Goal: Task Accomplishment & Management: Manage account settings

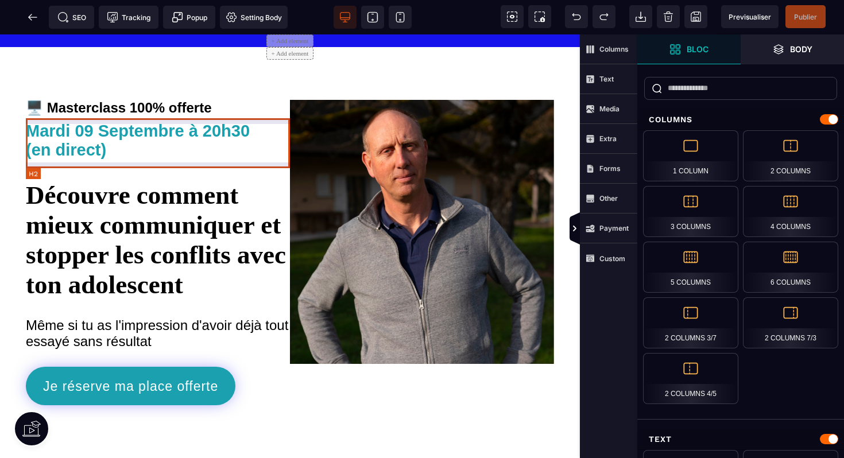
click at [106, 148] on h2 "Mardi 09 Septembre à 20h30 (en direct)" at bounding box center [158, 140] width 264 height 49
select select "***"
select select
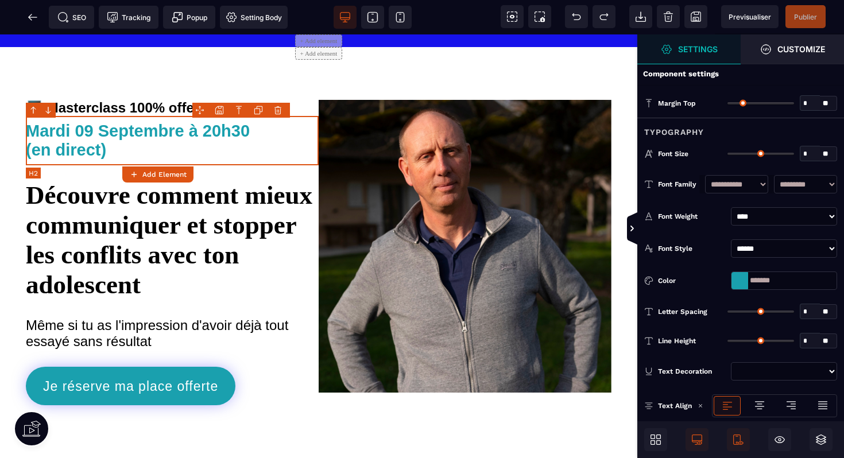
type input "*"
type input "**"
type input "*"
type input "**"
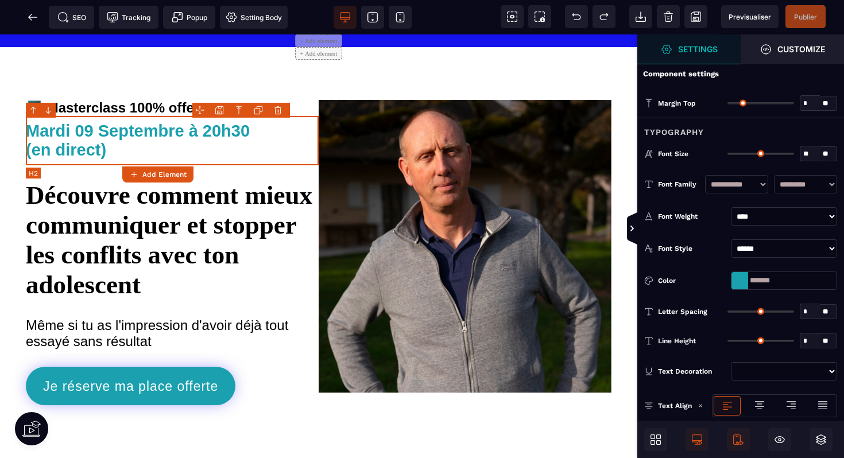
type input "****"
type input "**"
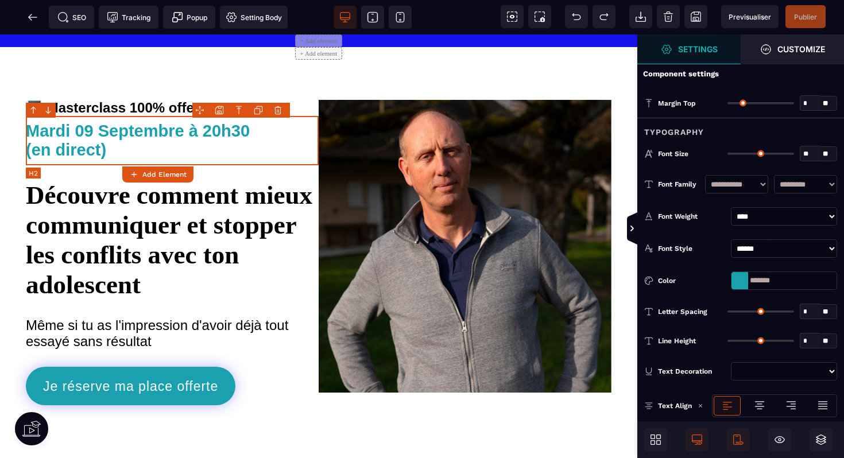
type input "*"
type input "**"
select select "***"
select select
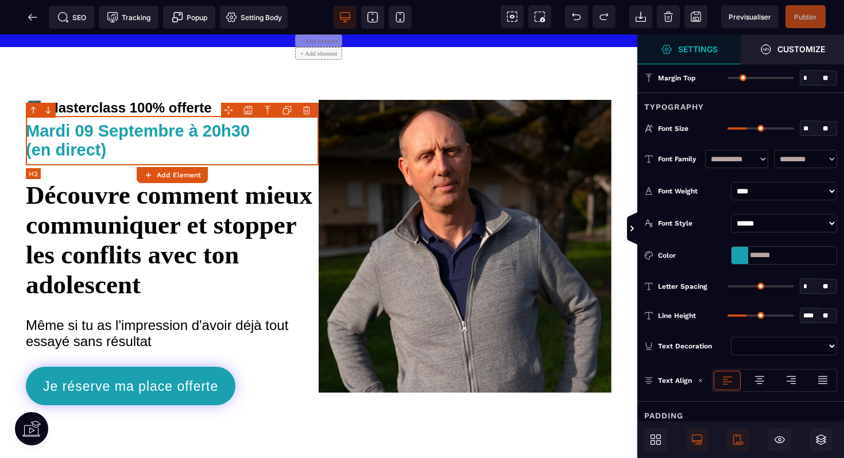
click at [84, 134] on h2 "Mardi 09 Septembre à 20h30 (en direct)" at bounding box center [172, 140] width 293 height 49
click at [91, 134] on h2 "Mardi 09 Septembre à 20h30 (en direct)" at bounding box center [172, 140] width 293 height 49
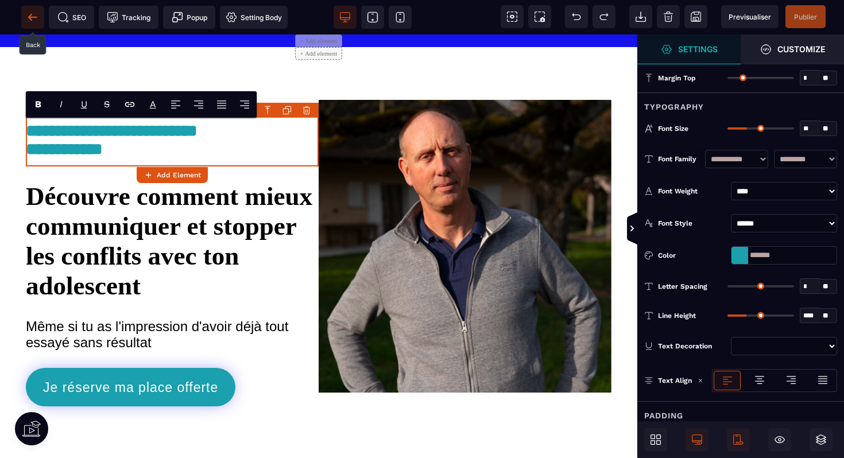
click at [33, 16] on icon at bounding box center [32, 16] width 11 height 11
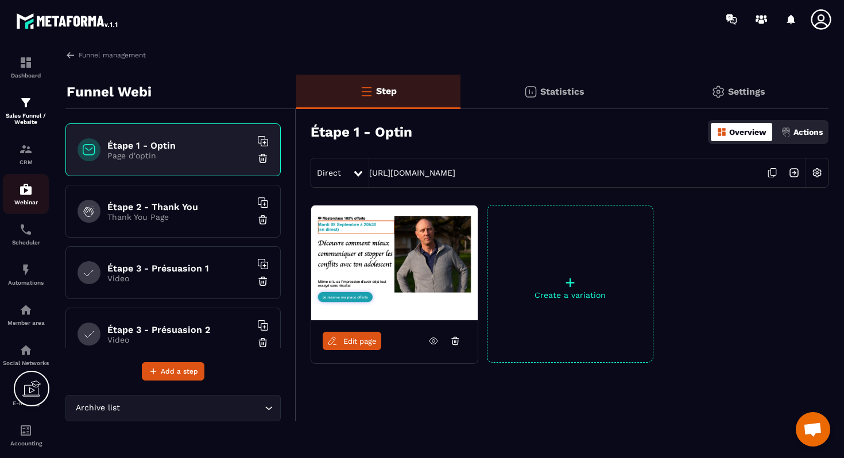
click at [25, 196] on img at bounding box center [26, 190] width 14 height 14
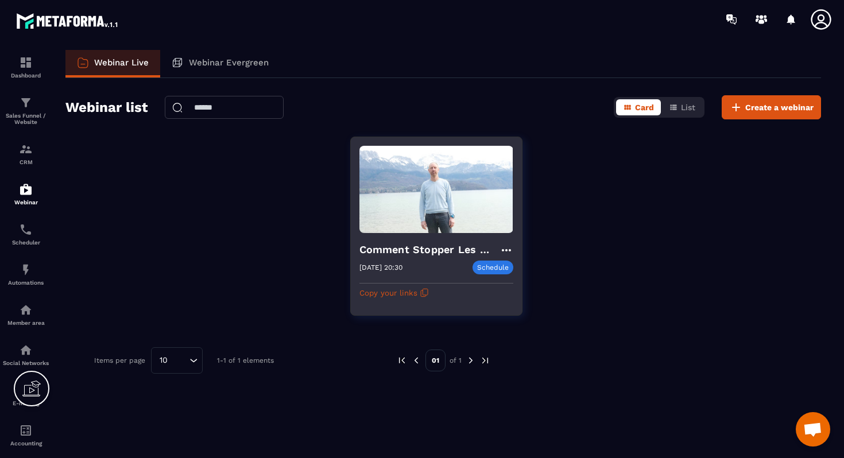
click at [387, 250] on h4 "Comment Stopper Les Conflits Et Mieux Communiquer avec ton ado ?" at bounding box center [430, 250] width 140 height 16
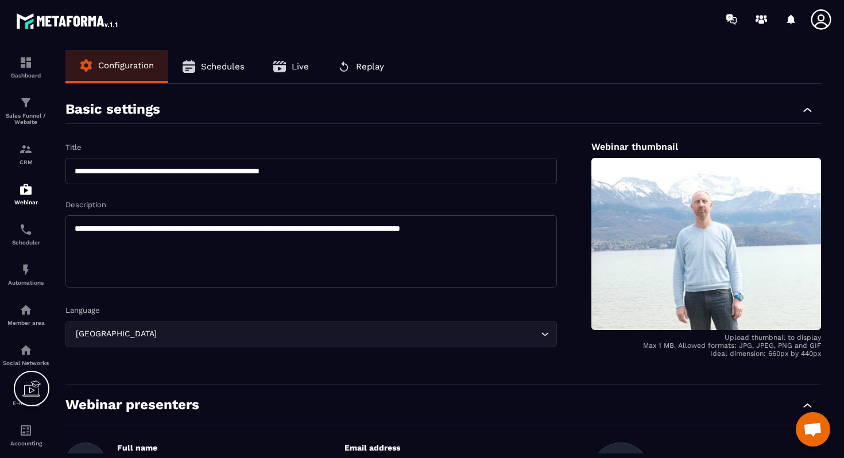
click at [211, 65] on span "Schedules" at bounding box center [223, 66] width 44 height 10
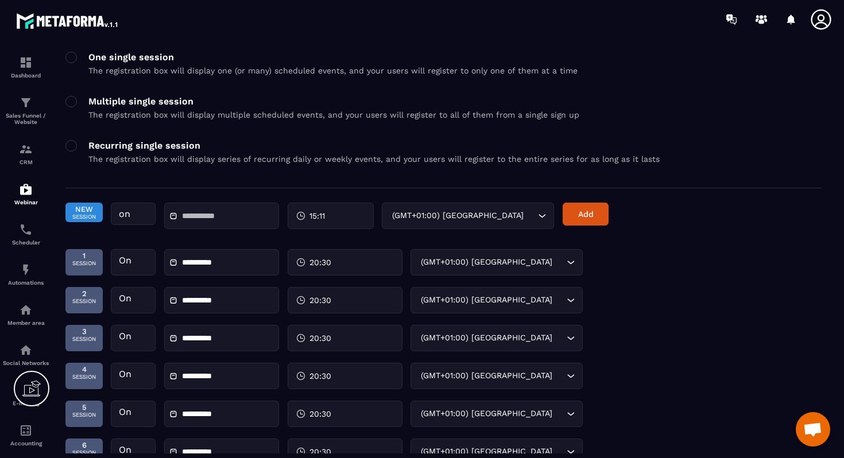
scroll to position [263, 0]
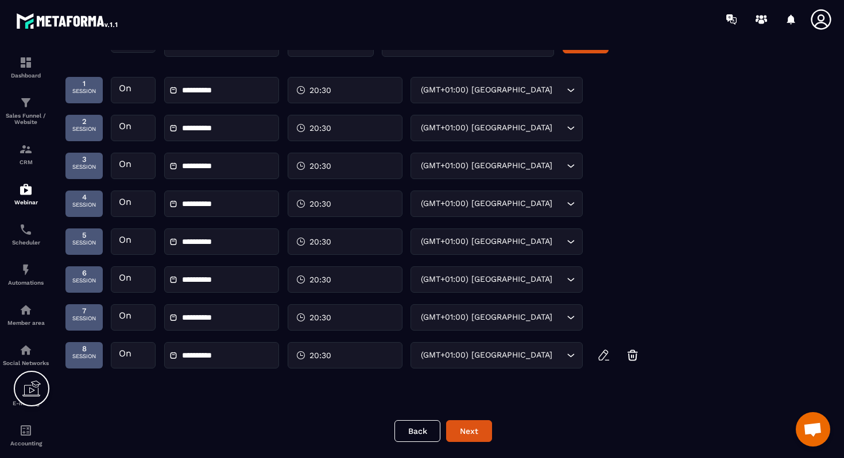
click at [462, 443] on div "**********" at bounding box center [443, 252] width 779 height 404
click at [464, 428] on button "Next" at bounding box center [469, 431] width 46 height 22
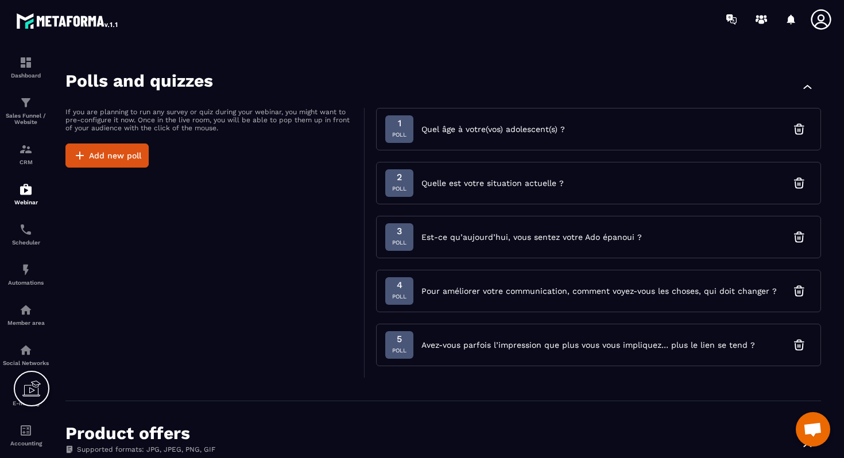
scroll to position [977, 0]
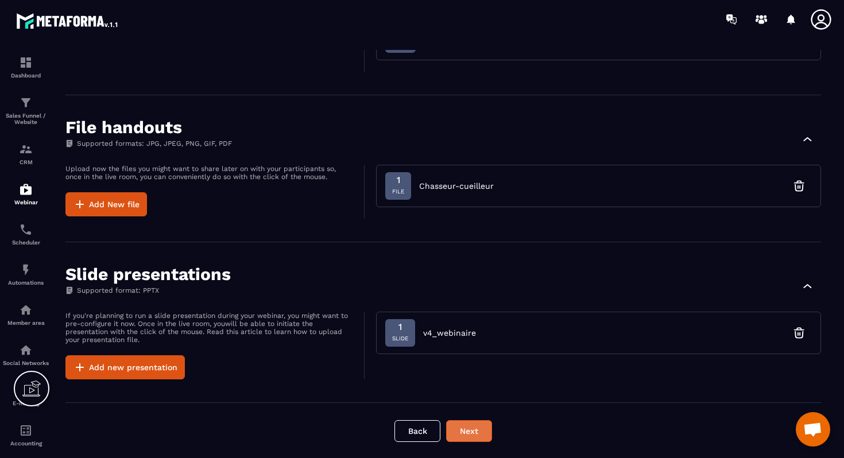
click at [464, 428] on button "Next" at bounding box center [469, 431] width 46 height 22
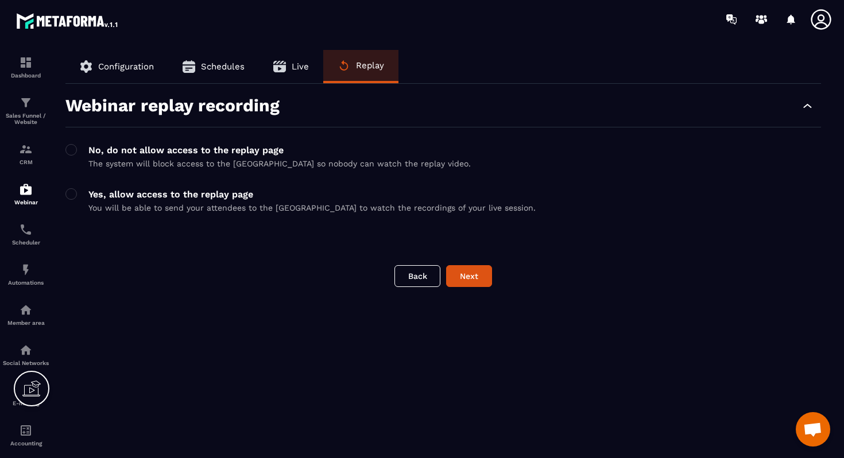
click at [476, 294] on div "**********" at bounding box center [443, 252] width 779 height 404
click at [467, 284] on button "Next" at bounding box center [469, 276] width 46 height 22
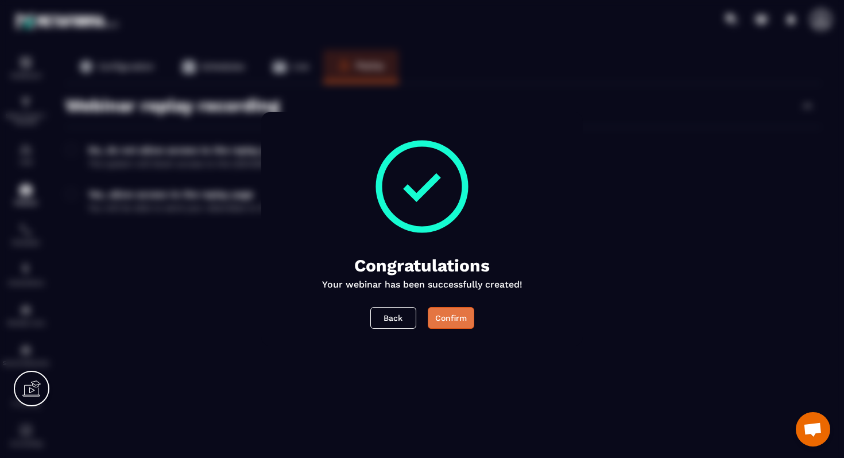
click at [454, 317] on div "Confirm" at bounding box center [451, 317] width 32 height 11
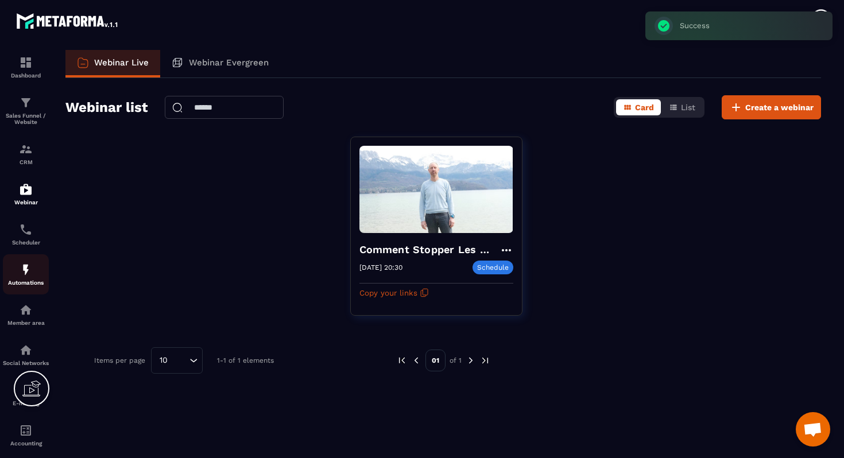
click at [22, 284] on p "Automations" at bounding box center [26, 283] width 46 height 6
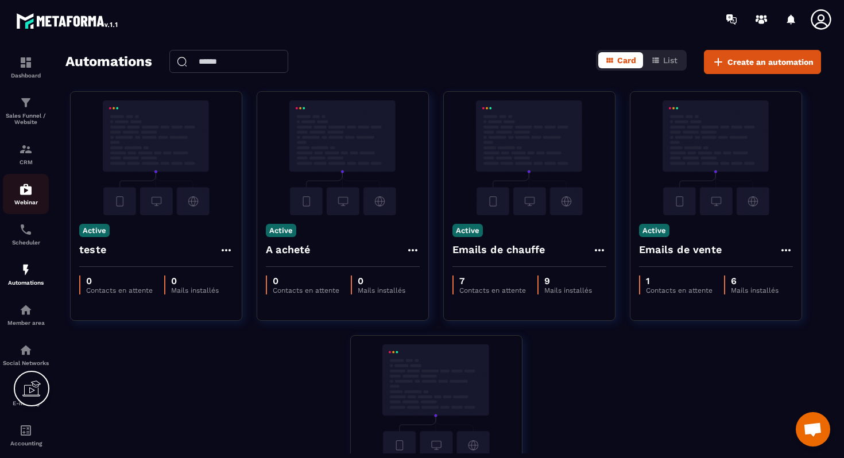
click at [27, 202] on p "Webinar" at bounding box center [26, 202] width 46 height 6
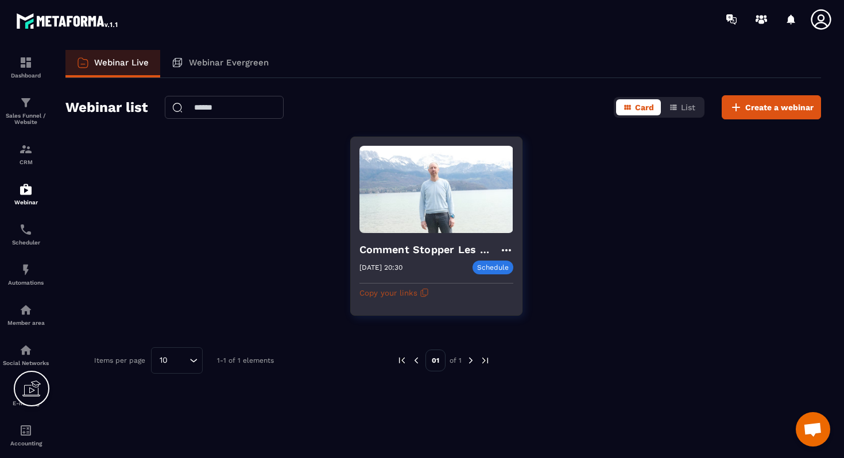
click at [369, 295] on button "Copy your links" at bounding box center [395, 293] width 70 height 18
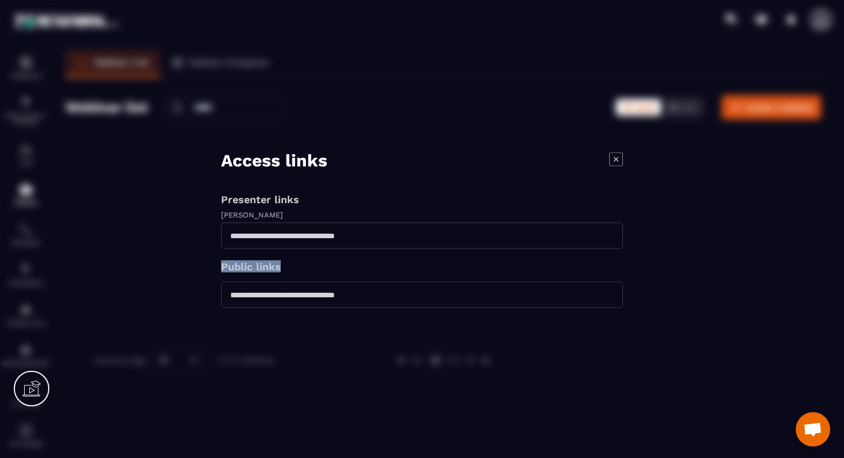
drag, startPoint x: 281, startPoint y: 269, endPoint x: 213, endPoint y: 269, distance: 68.4
click at [213, 269] on div "Access links Presenter links [PERSON_NAME] Public links" at bounding box center [422, 229] width 437 height 192
click at [213, 233] on div "Access links Presenter links [PERSON_NAME] Public links" at bounding box center [422, 229] width 437 height 192
click at [179, 231] on div "Modal window" at bounding box center [422, 229] width 844 height 458
click at [615, 162] on icon "Modal window" at bounding box center [616, 159] width 14 height 14
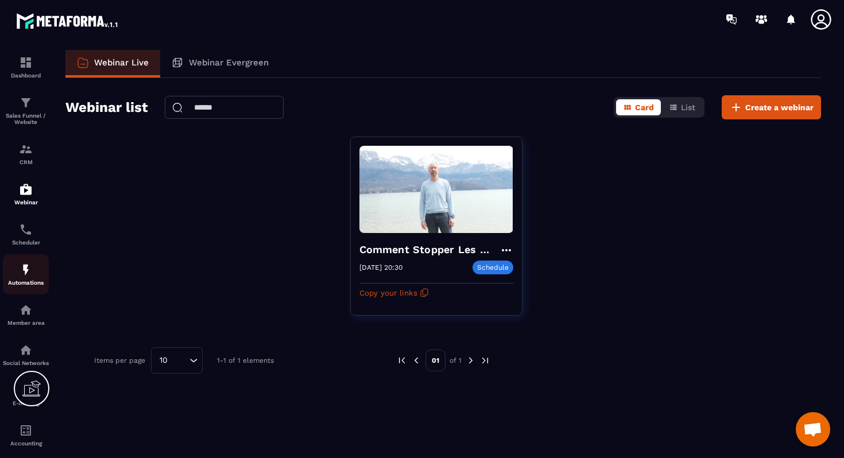
click at [29, 275] on img at bounding box center [26, 270] width 14 height 14
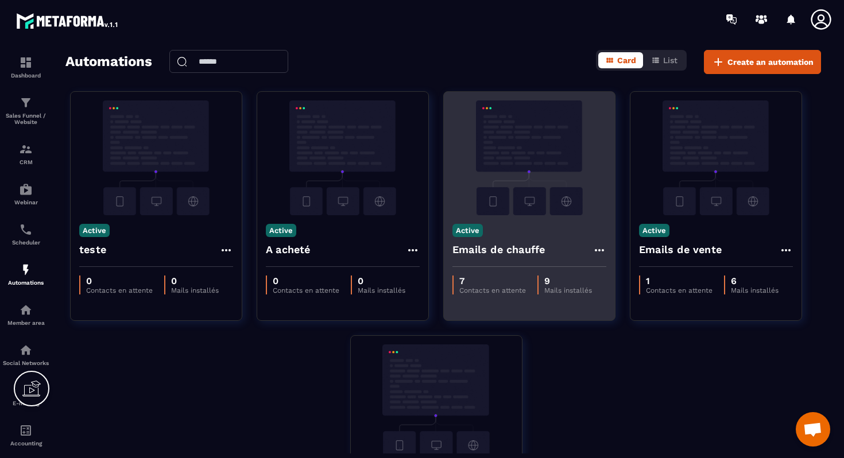
click at [523, 148] on img at bounding box center [530, 158] width 154 height 115
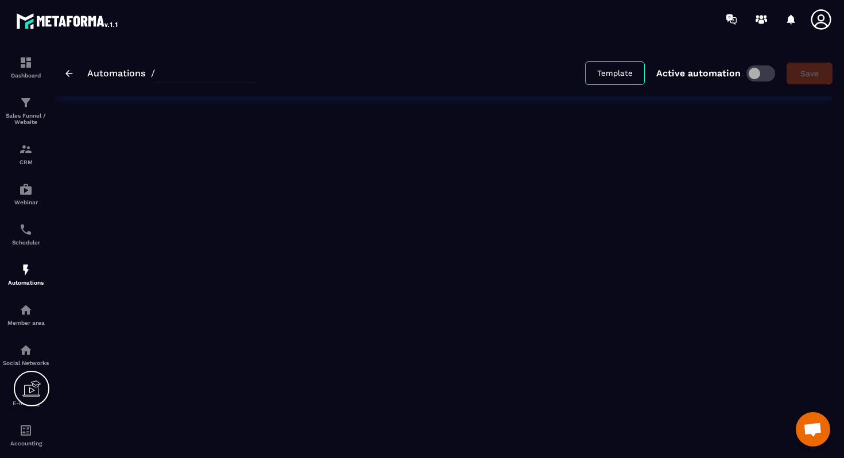
type input "**********"
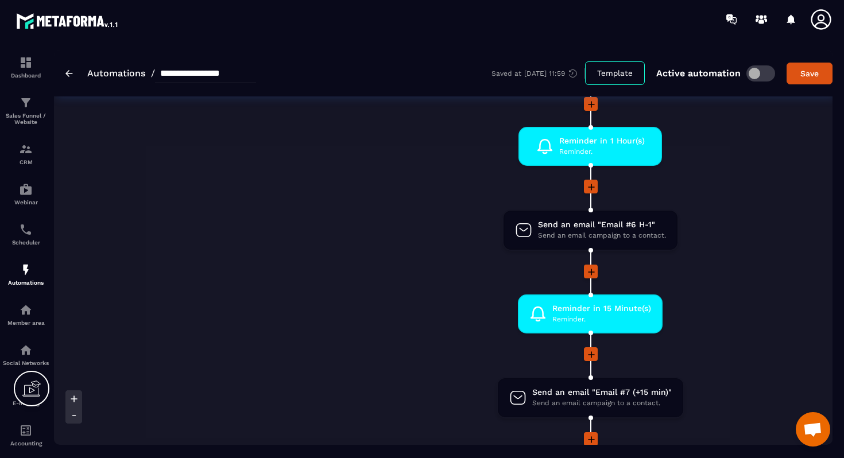
scroll to position [963, 0]
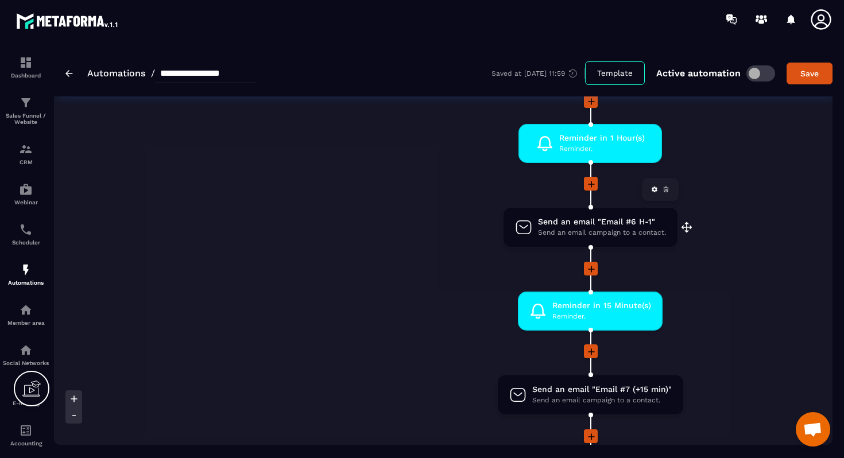
click at [554, 229] on span "Send an email campaign to a contact." at bounding box center [602, 232] width 128 height 11
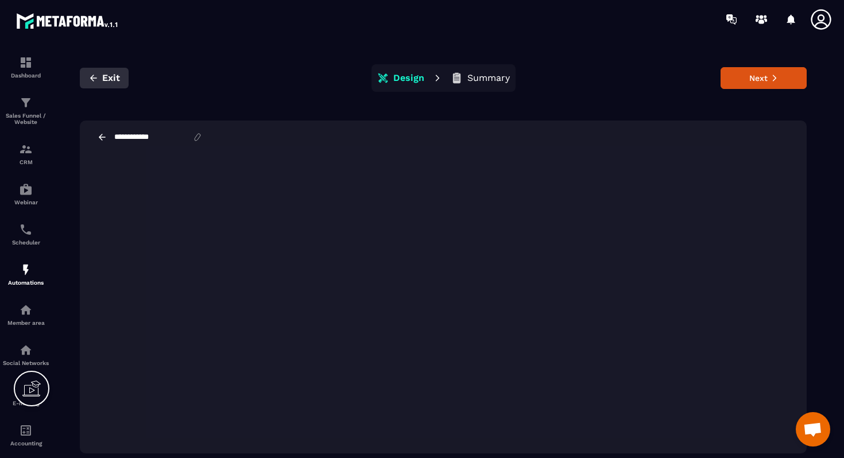
click at [97, 72] on button "Exit" at bounding box center [104, 78] width 49 height 21
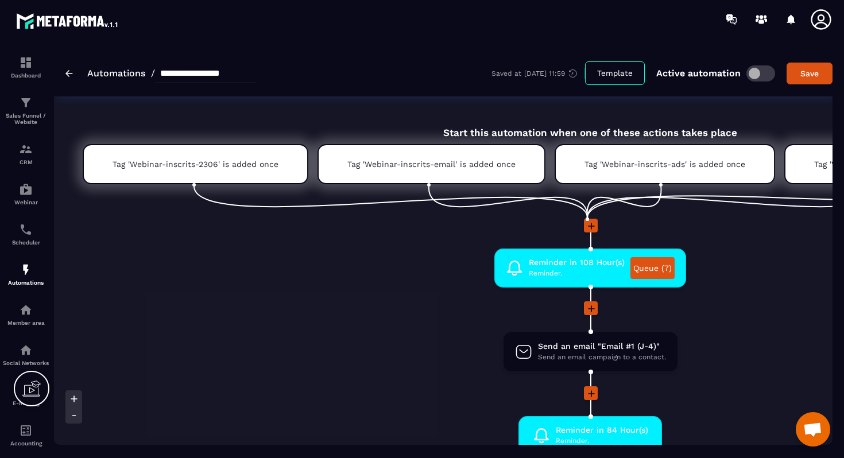
click at [74, 74] on div "**********" at bounding box center [160, 73] width 191 height 18
click at [70, 72] on img at bounding box center [68, 73] width 7 height 7
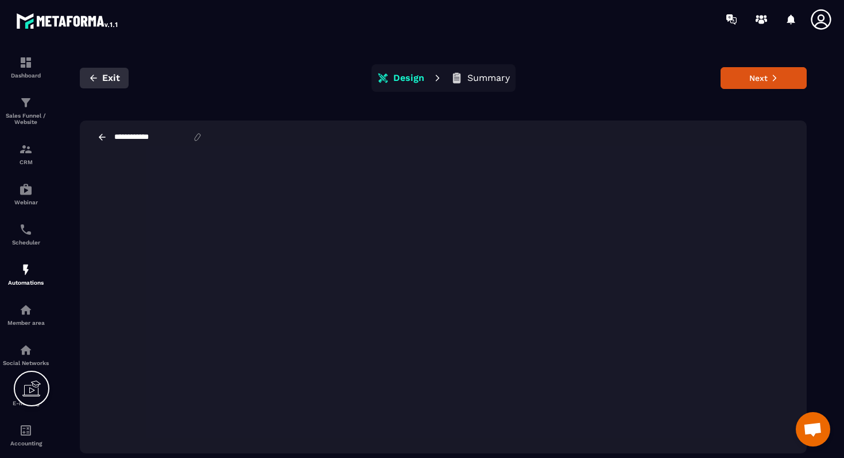
click at [111, 81] on span "Exit" at bounding box center [111, 77] width 18 height 11
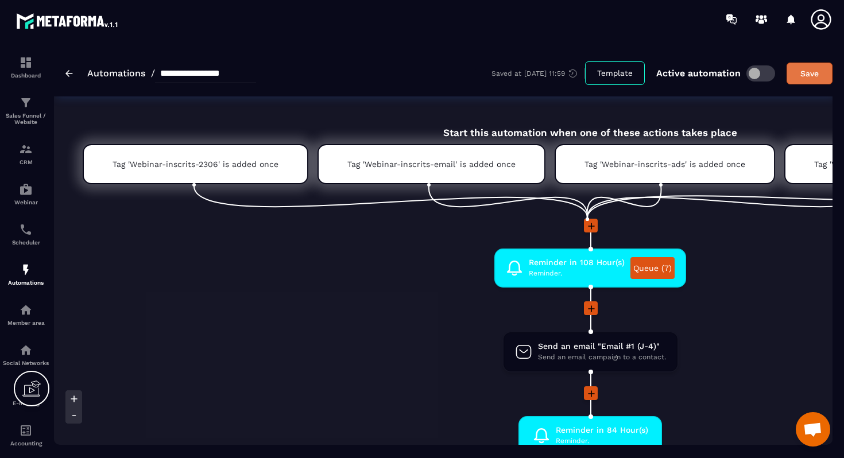
click at [804, 76] on div "Save" at bounding box center [809, 73] width 31 height 11
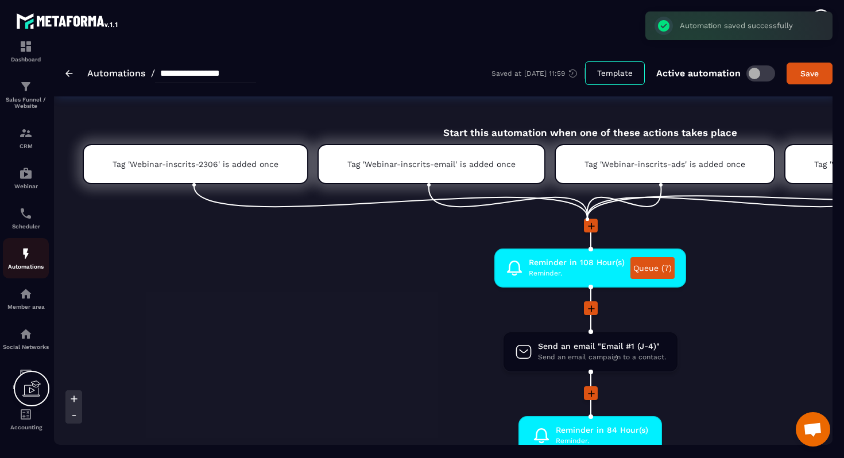
scroll to position [29, 0]
click at [22, 249] on img at bounding box center [26, 254] width 14 height 14
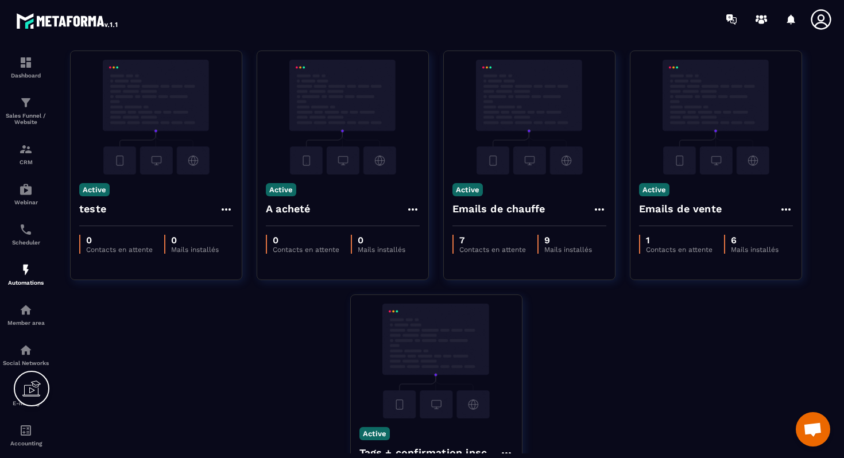
scroll to position [41, 0]
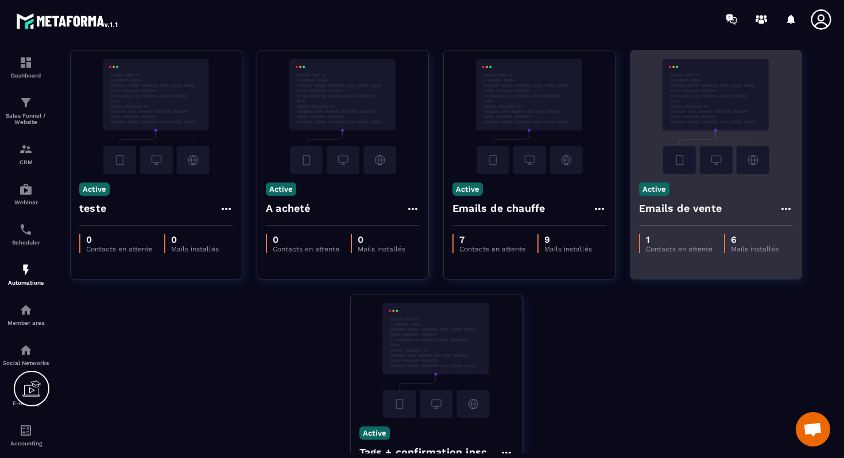
click at [713, 118] on img at bounding box center [716, 116] width 154 height 115
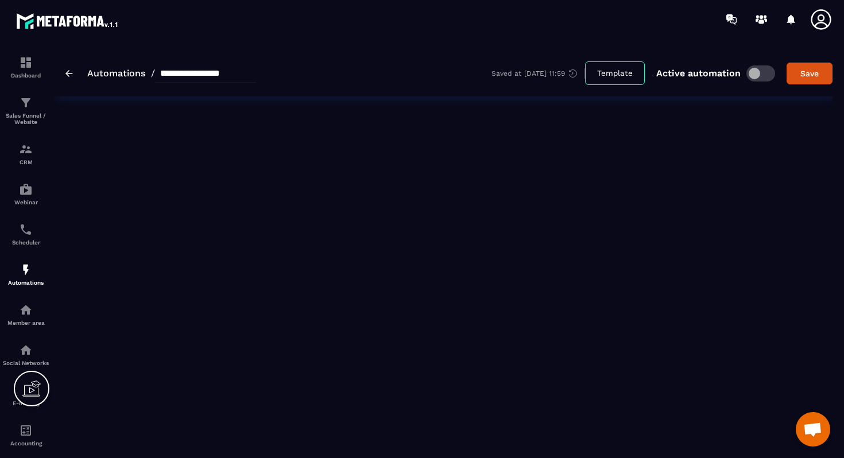
type input "**********"
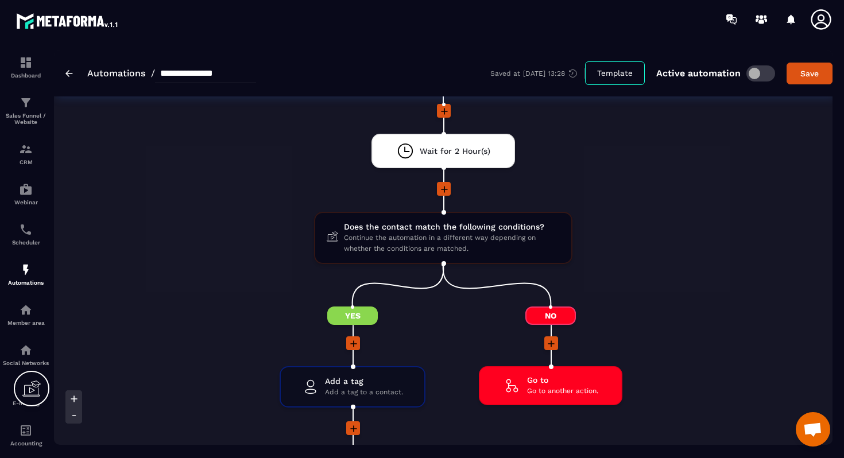
scroll to position [108, 0]
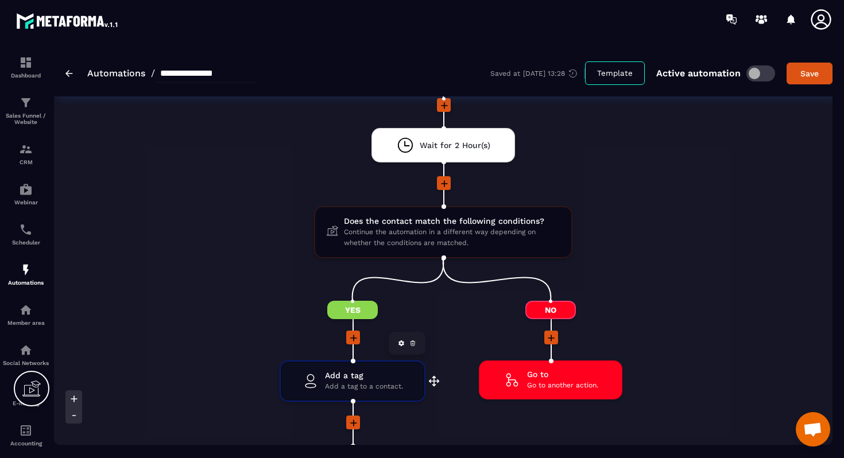
click at [341, 385] on span "Add a tag to a contact." at bounding box center [364, 386] width 78 height 11
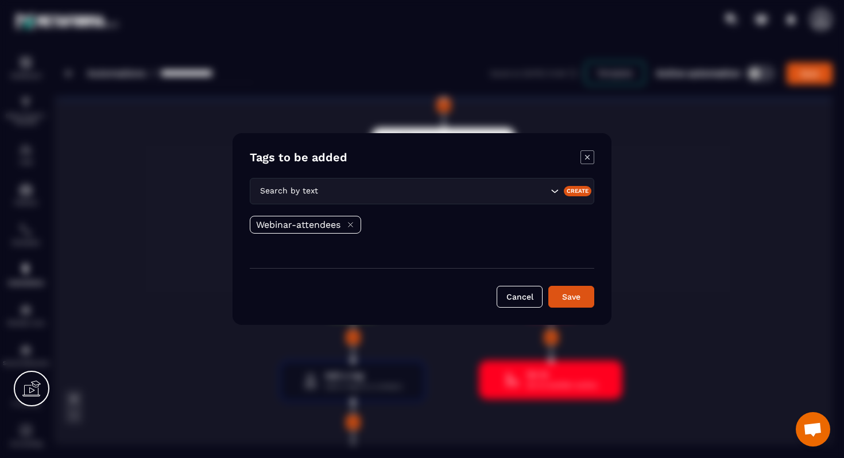
click at [587, 161] on icon "Modal window" at bounding box center [588, 158] width 14 height 14
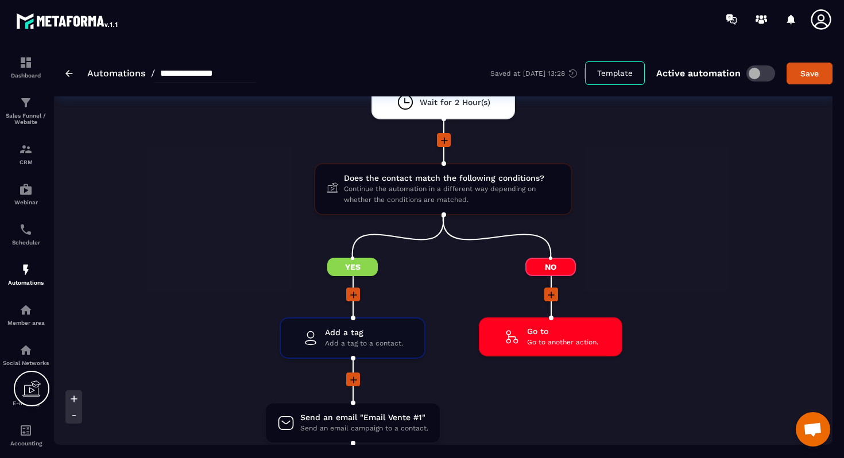
scroll to position [150, 0]
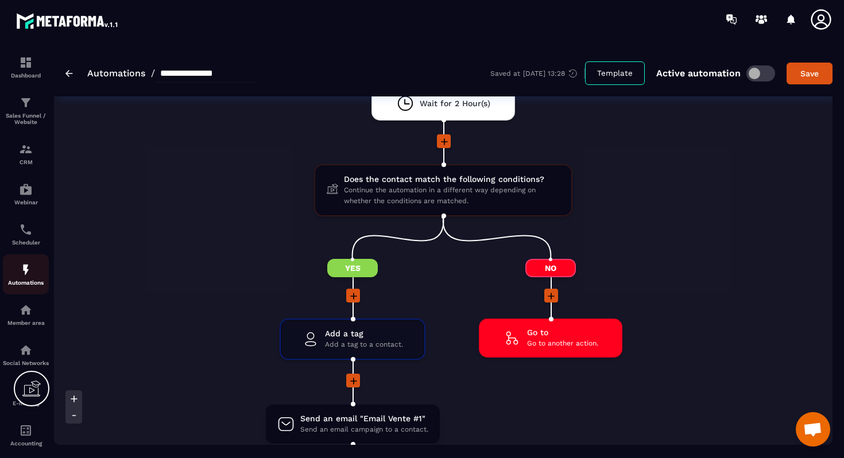
click at [21, 277] on img at bounding box center [26, 270] width 14 height 14
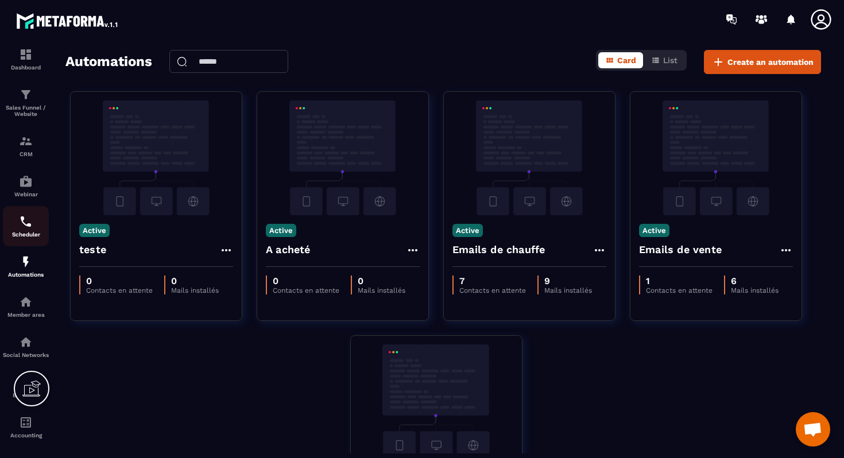
scroll to position [29, 0]
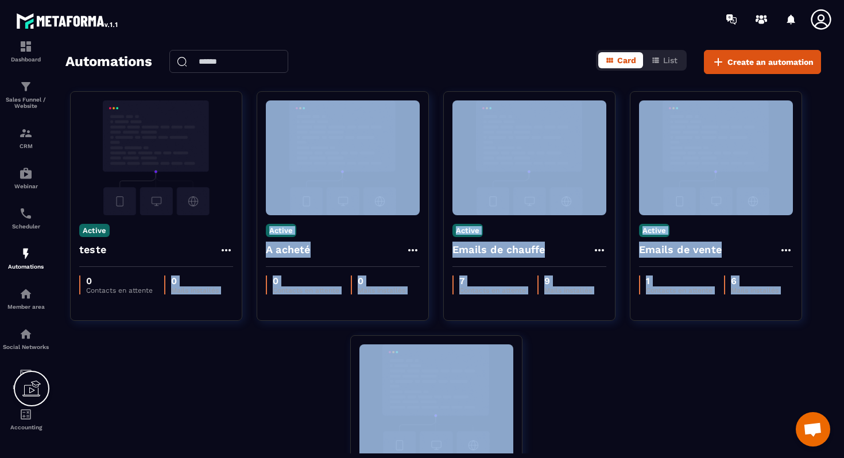
drag, startPoint x: 36, startPoint y: 379, endPoint x: 128, endPoint y: 425, distance: 103.0
click at [128, 425] on div "Dashboard Sales Funnel / Website CRM Webinar Scheduler Automations Member area …" at bounding box center [422, 229] width 844 height 458
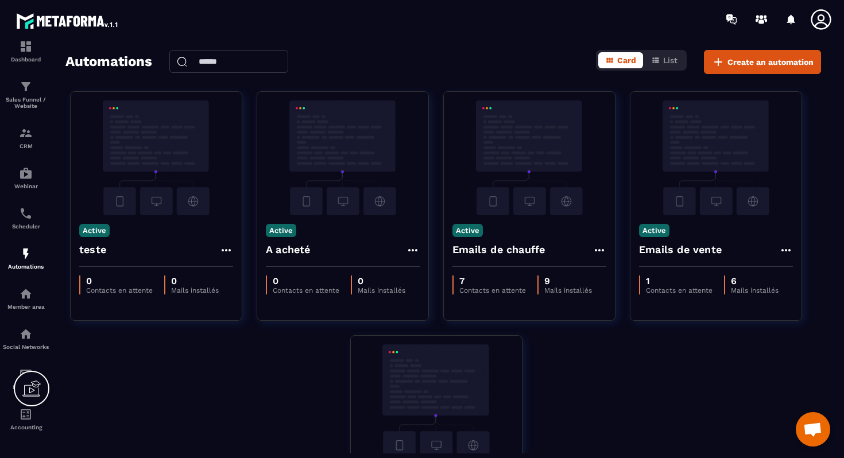
drag, startPoint x: 23, startPoint y: 398, endPoint x: 23, endPoint y: 380, distance: 17.2
click at [23, 380] on icon at bounding box center [31, 389] width 18 height 18
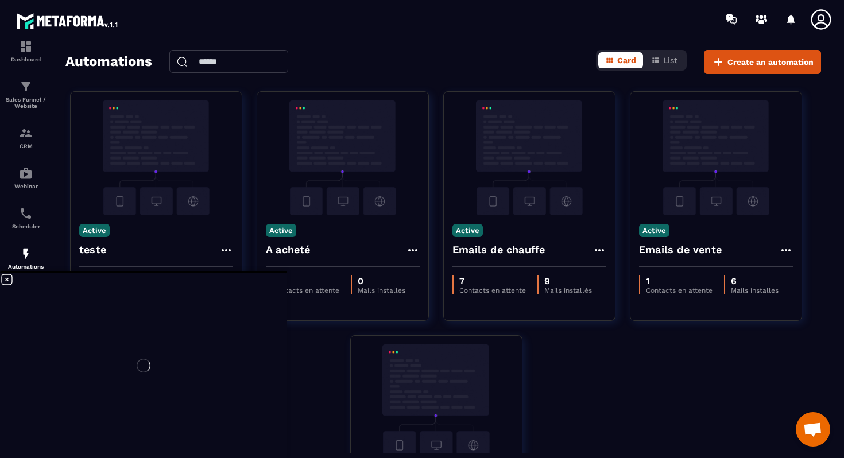
click at [120, 401] on div at bounding box center [143, 366] width 287 height 186
click at [6, 277] on icon at bounding box center [7, 280] width 14 height 14
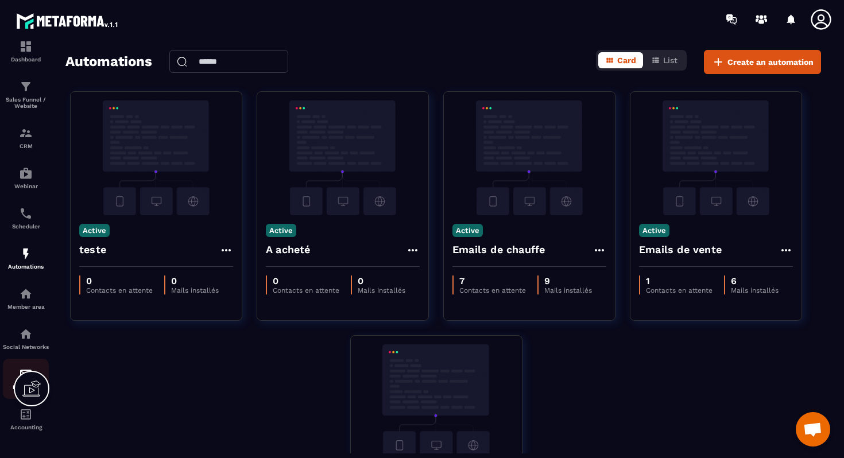
click at [21, 368] on img at bounding box center [26, 375] width 14 height 14
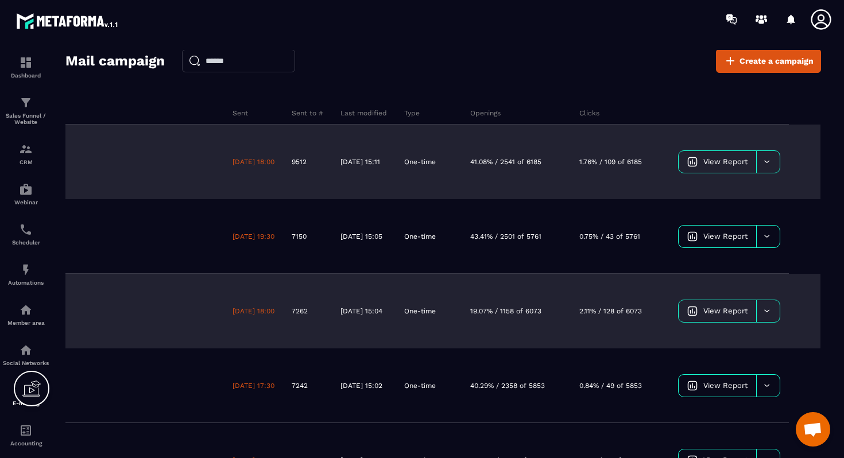
scroll to position [0, 225]
click at [775, 161] on div at bounding box center [769, 162] width 24 height 22
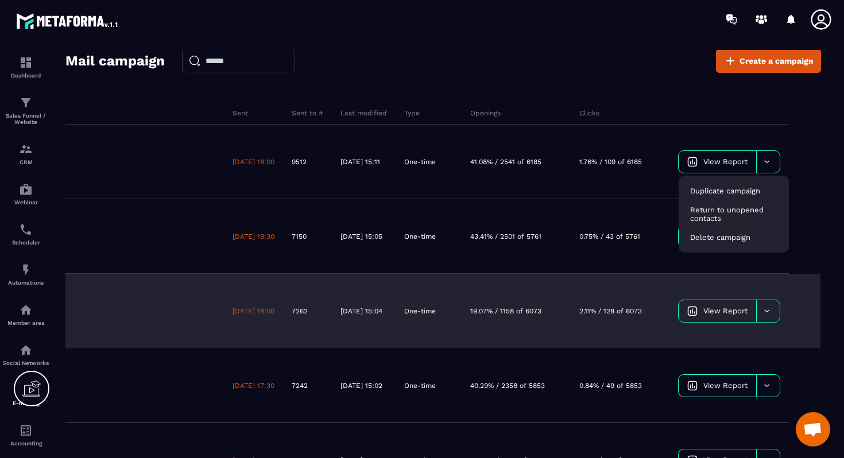
click at [628, 78] on div "Mail campaign Create a campaign Campaign name Sent Sent to # Last modified Type…" at bounding box center [443, 258] width 756 height 418
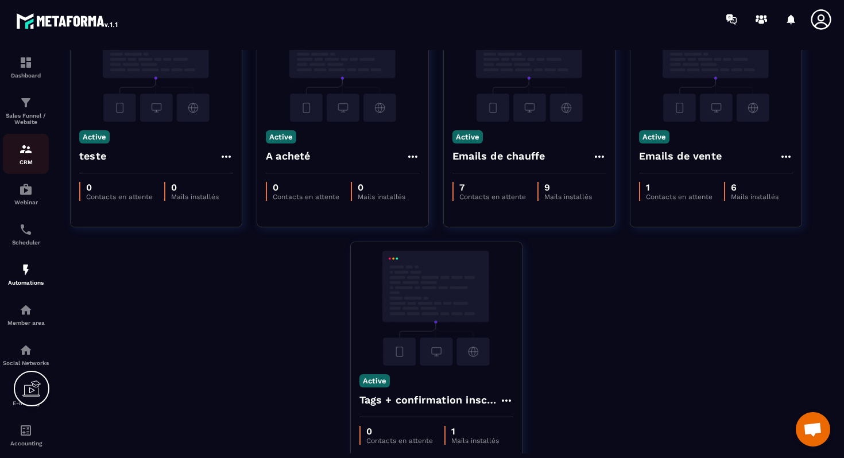
click at [25, 155] on img at bounding box center [26, 149] width 14 height 14
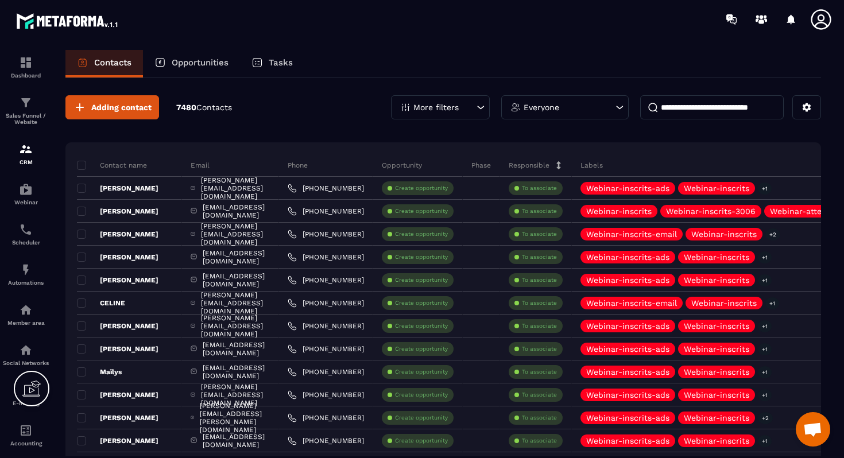
click at [556, 111] on p "Everyone" at bounding box center [542, 107] width 36 height 8
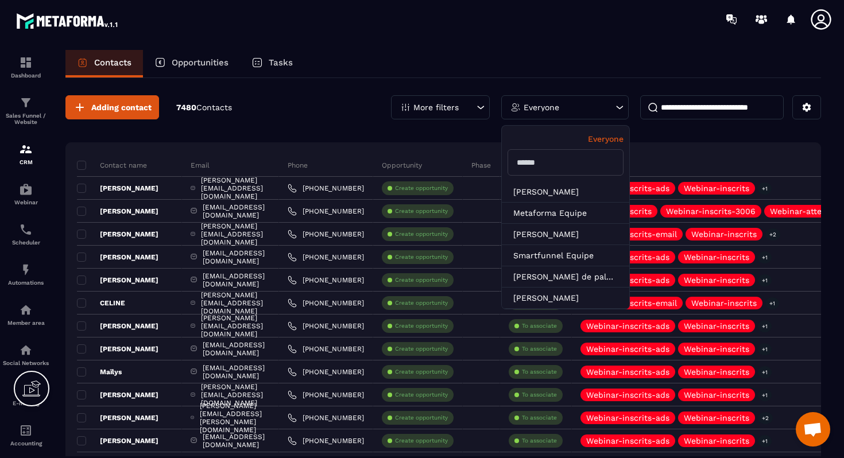
click at [442, 109] on p "More filters" at bounding box center [436, 107] width 45 height 8
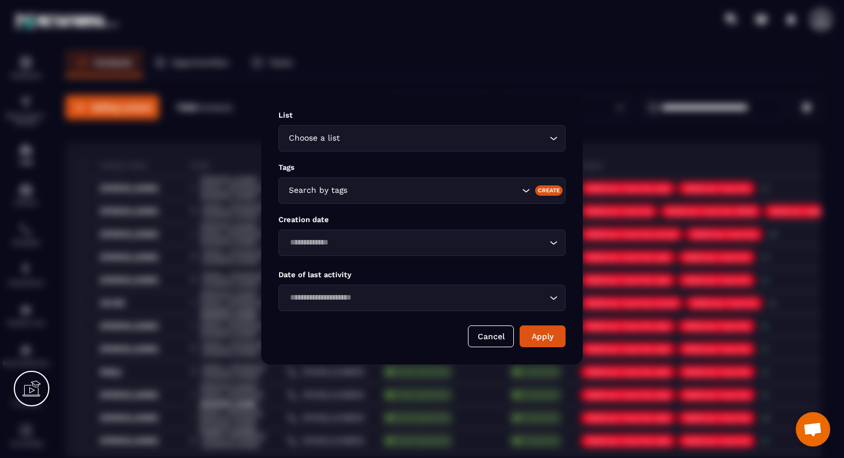
click at [377, 190] on input "Search for option" at bounding box center [434, 190] width 169 height 13
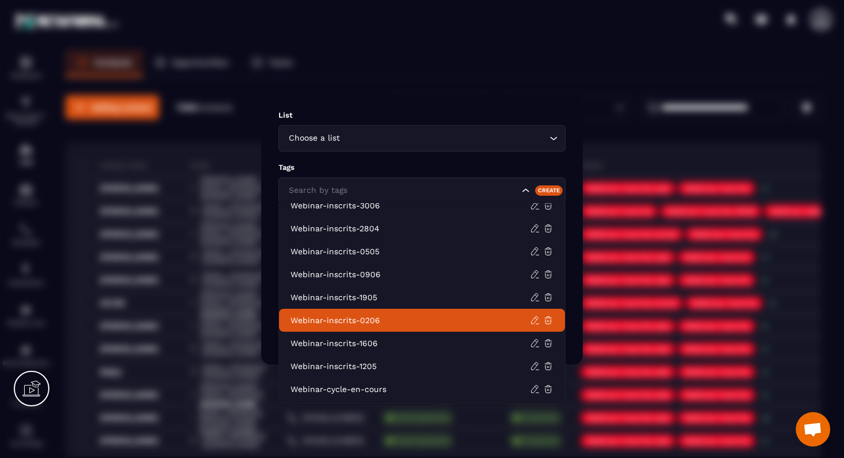
scroll to position [141, 0]
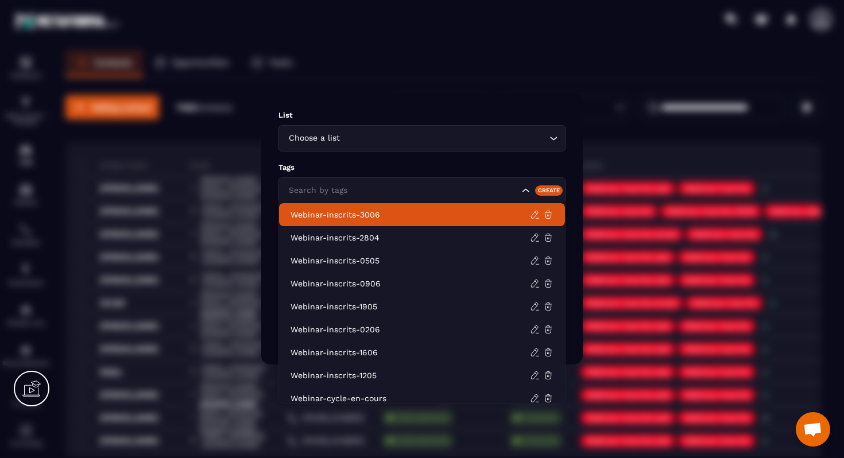
click at [554, 145] on div "Choose a list Loading..." at bounding box center [422, 138] width 287 height 26
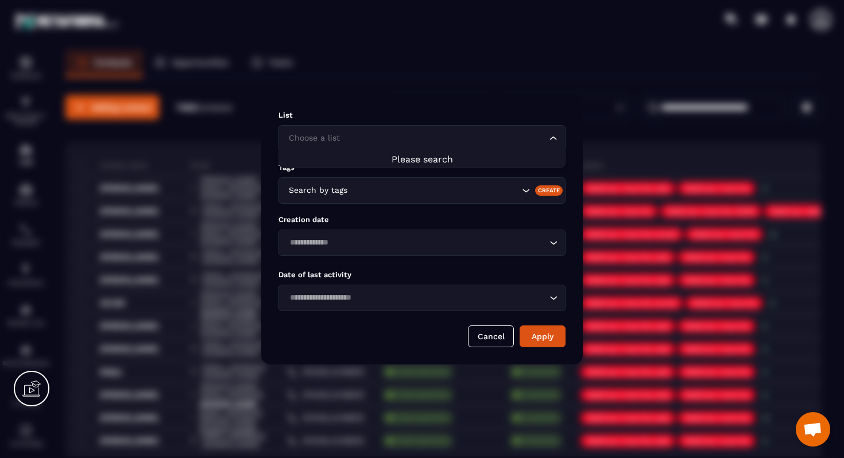
click at [551, 146] on div "Choose a list Loading..." at bounding box center [422, 138] width 287 height 26
click at [559, 135] on div "Choose a list Loading..." at bounding box center [422, 138] width 287 height 26
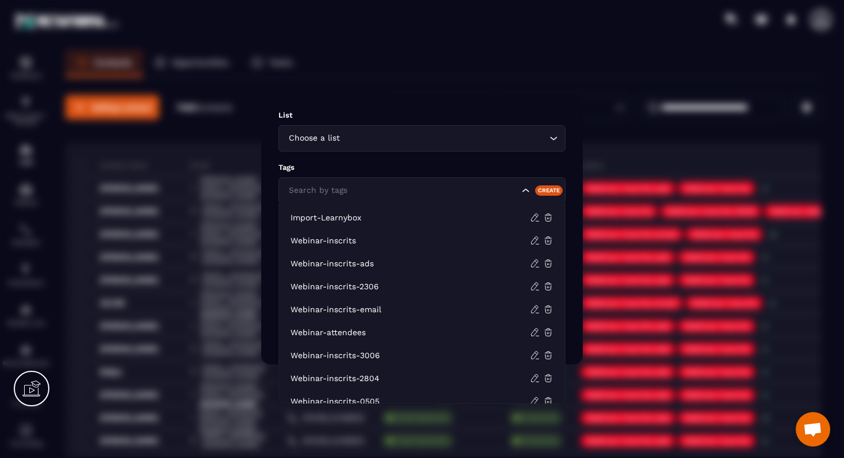
click at [527, 195] on icon "Search for option" at bounding box center [525, 190] width 11 height 11
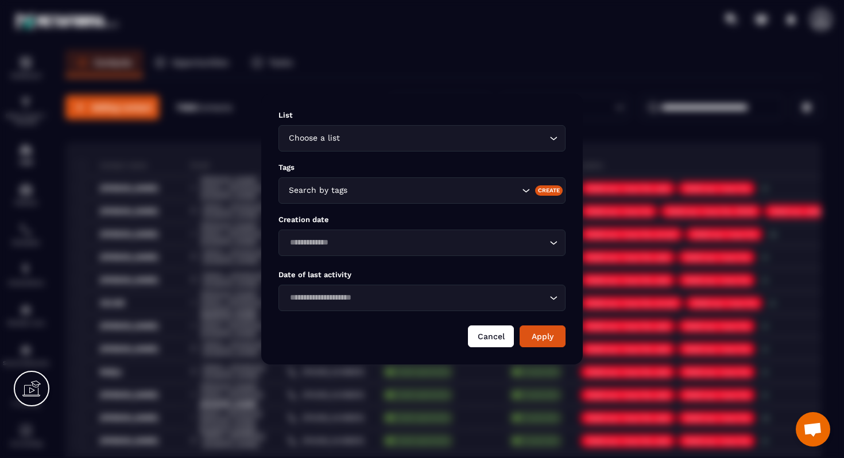
click at [488, 333] on button "Cancel" at bounding box center [491, 337] width 46 height 22
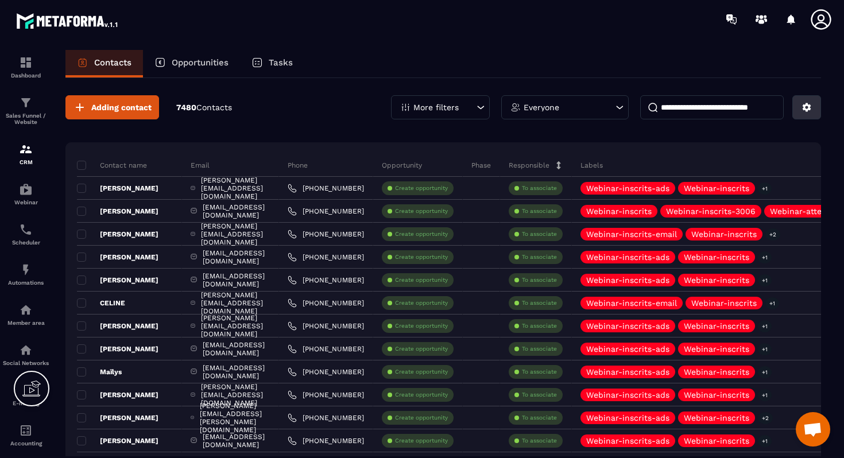
click at [810, 117] on button at bounding box center [807, 107] width 29 height 24
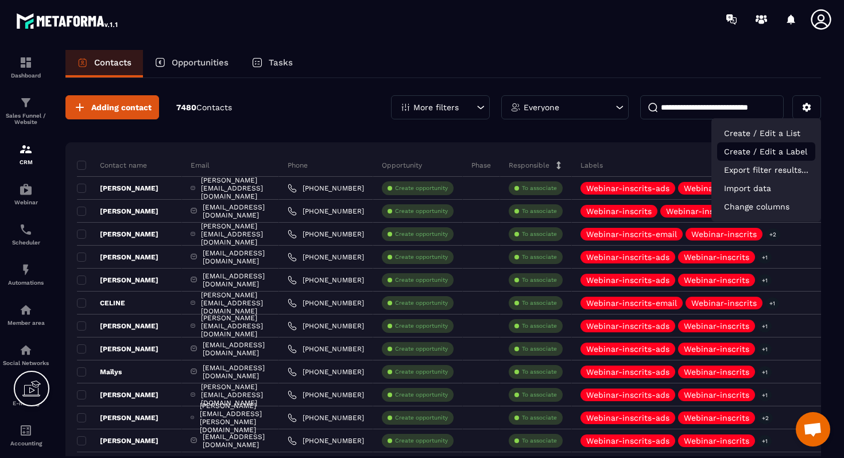
click at [777, 151] on p "Create / Edit a Label" at bounding box center [766, 151] width 98 height 18
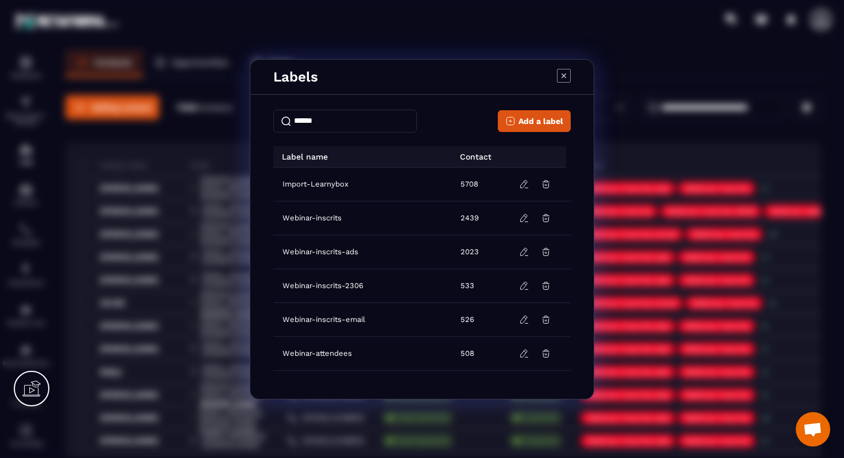
click at [321, 80] on div "Labels" at bounding box center [422, 77] width 344 height 35
click at [301, 79] on p "Labels" at bounding box center [295, 77] width 45 height 16
click at [526, 121] on span "Add a label" at bounding box center [541, 120] width 45 height 11
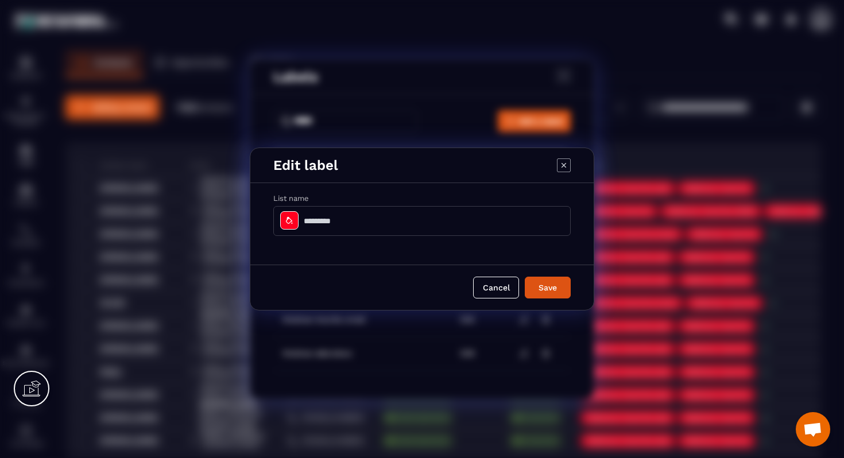
click at [311, 219] on input "Modal window" at bounding box center [422, 221] width 298 height 30
click at [371, 218] on input "**********" at bounding box center [422, 221] width 298 height 30
type input "**********"
click at [541, 288] on button "Save" at bounding box center [548, 288] width 46 height 22
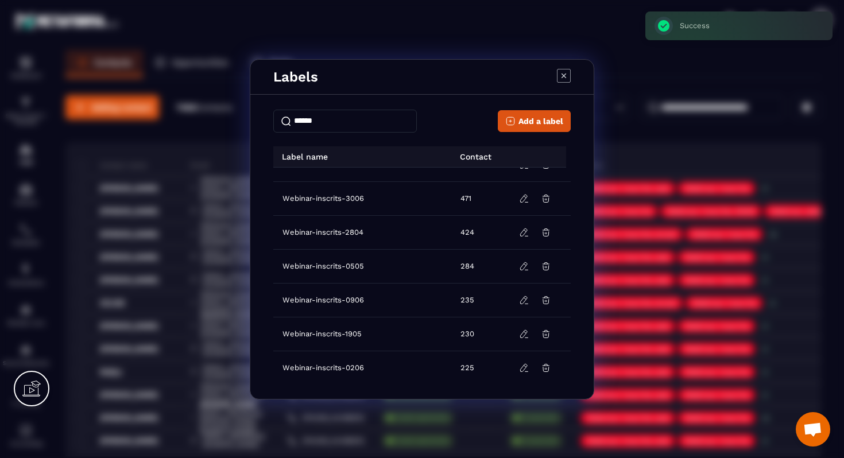
scroll to position [255, 0]
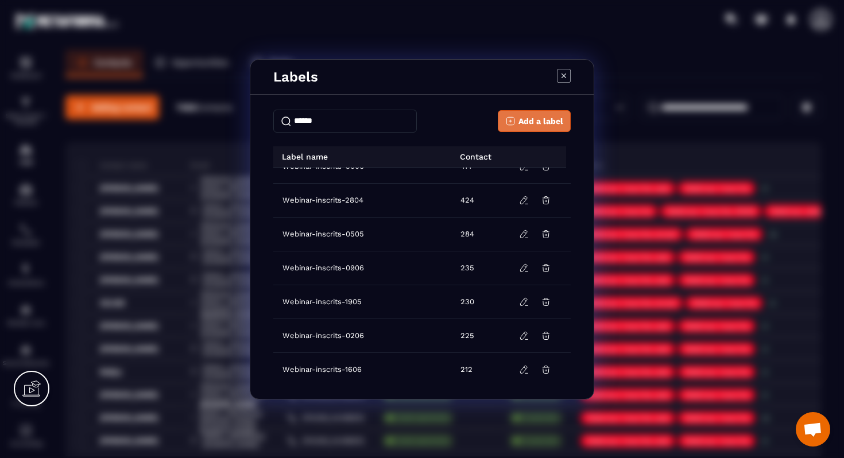
click at [529, 125] on span "Add a label" at bounding box center [541, 120] width 45 height 11
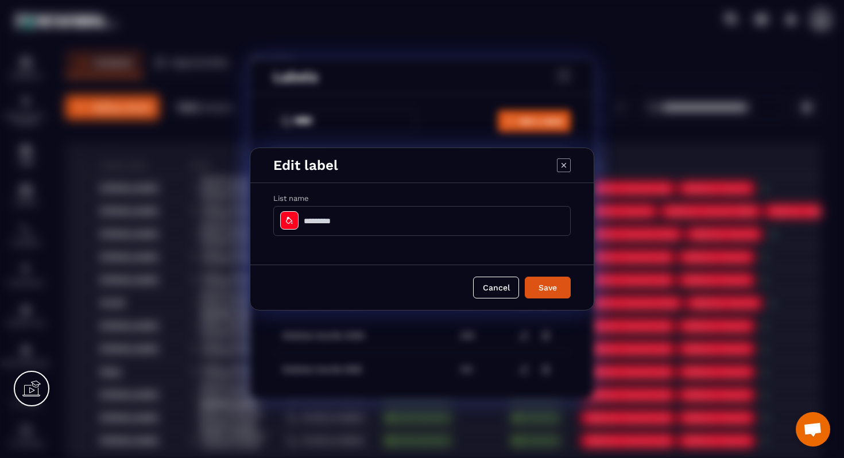
click at [561, 168] on icon "Modal window" at bounding box center [564, 166] width 14 height 14
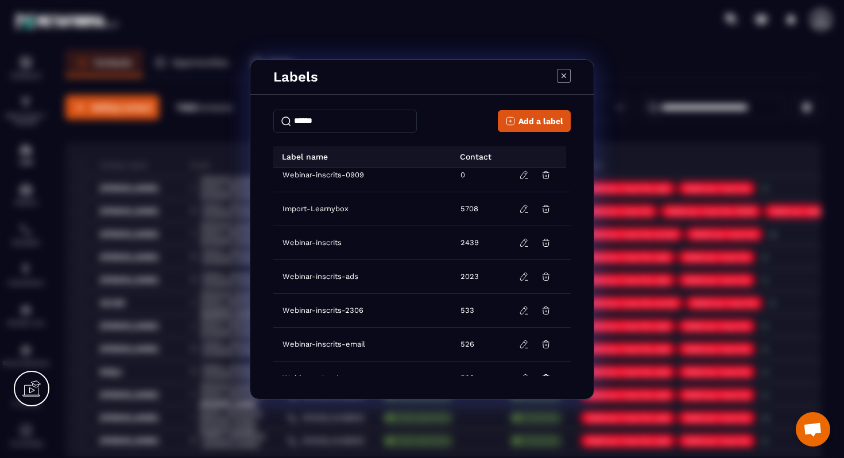
scroll to position [0, 0]
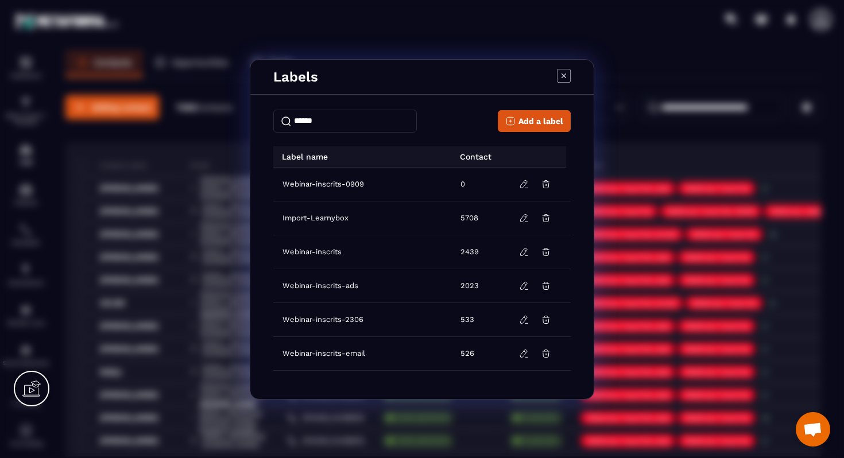
click at [562, 75] on icon "Modal window" at bounding box center [564, 76] width 14 height 14
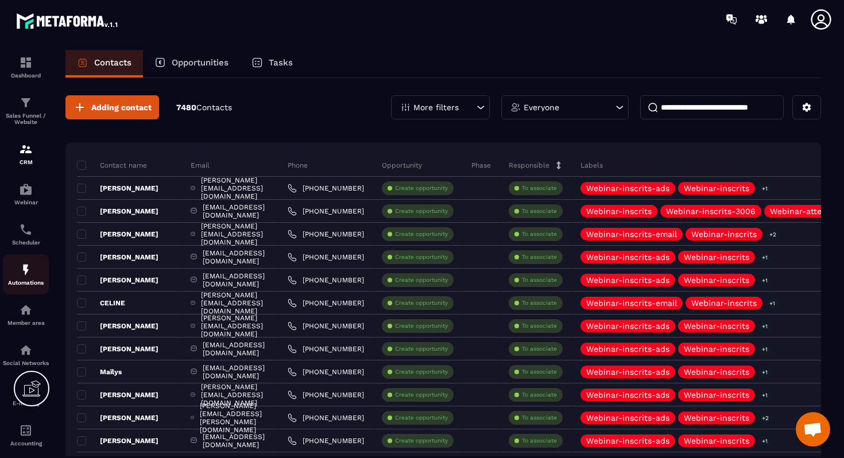
click at [20, 280] on div "Automations" at bounding box center [26, 274] width 46 height 23
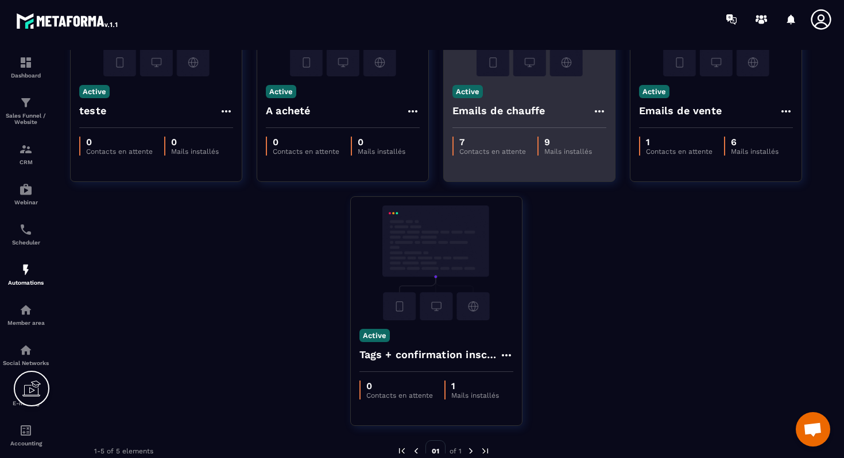
scroll to position [145, 0]
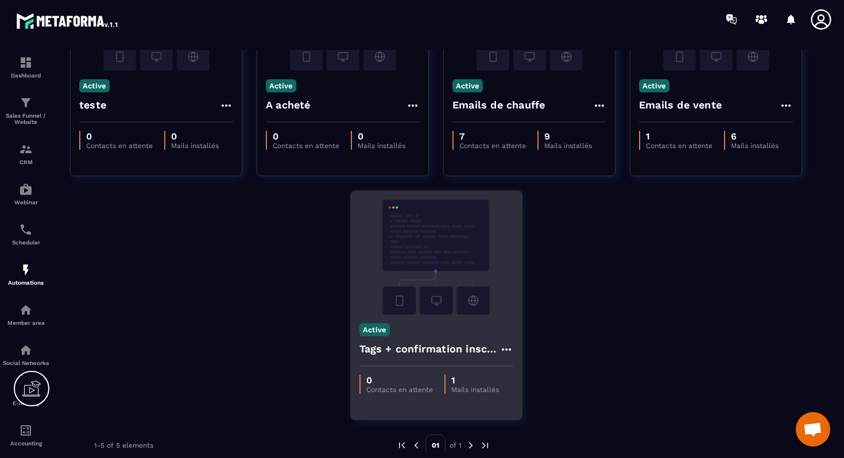
click at [426, 331] on div "Active Tags + confirmation inscription" at bounding box center [436, 341] width 171 height 52
click at [424, 331] on div "Active Tags + confirmation inscription" at bounding box center [436, 341] width 171 height 52
click at [434, 329] on div "Active Tags + confirmation inscription" at bounding box center [436, 341] width 171 height 52
click at [470, 224] on img at bounding box center [437, 257] width 154 height 115
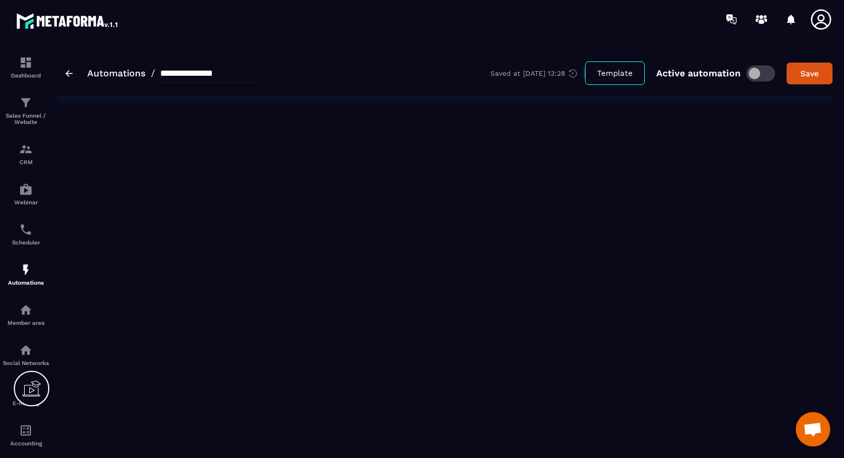
type input "**********"
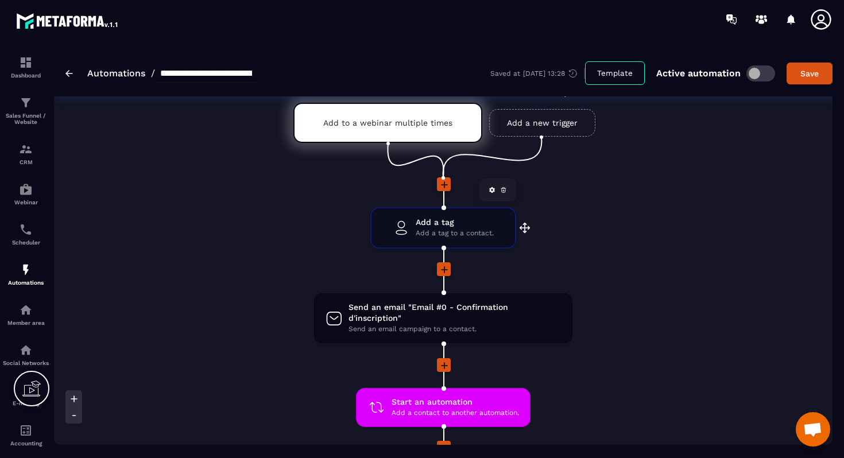
scroll to position [38, 0]
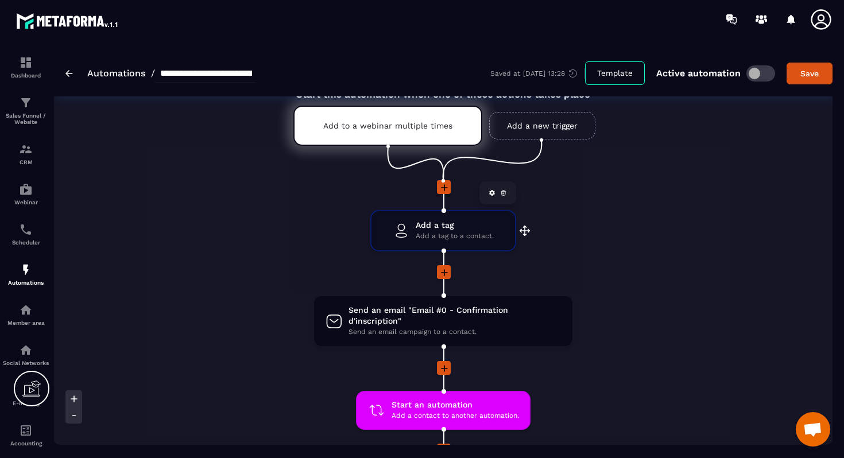
click at [433, 228] on span "Add a tag" at bounding box center [455, 225] width 78 height 11
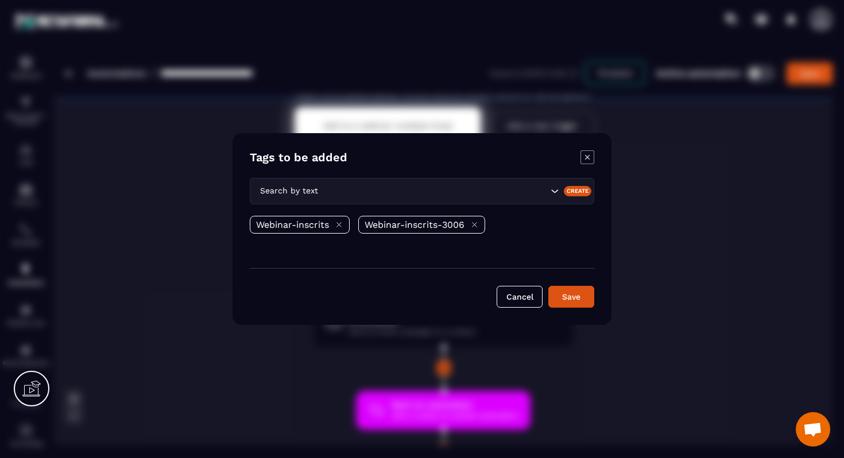
click at [477, 224] on icon "Modal window" at bounding box center [475, 225] width 5 height 5
click at [554, 196] on icon "Search for option" at bounding box center [554, 191] width 11 height 11
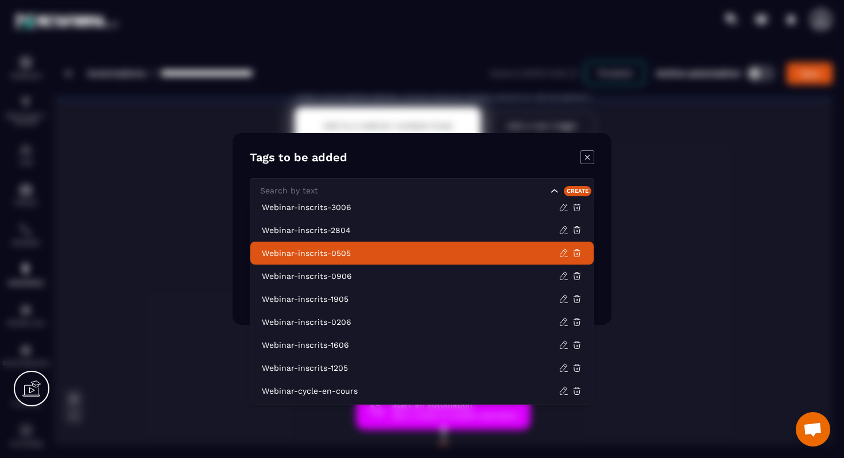
scroll to position [150, 0]
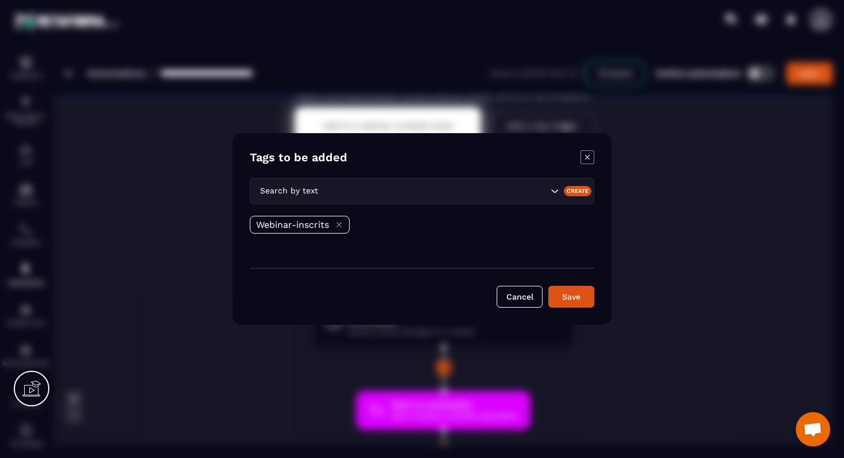
click at [591, 160] on icon "Modal window" at bounding box center [588, 158] width 14 height 14
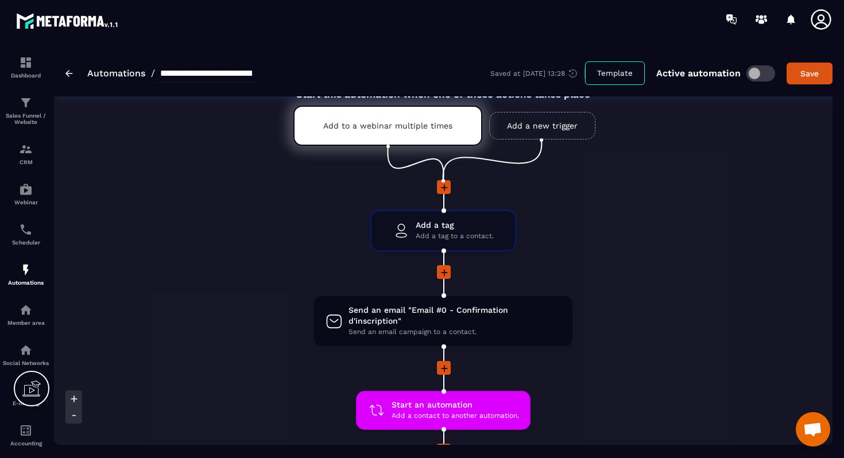
click at [697, 179] on div "Start this automation when one of these actions takes place Add to a webinar mu…" at bounding box center [443, 356] width 779 height 562
